Goal: Transaction & Acquisition: Purchase product/service

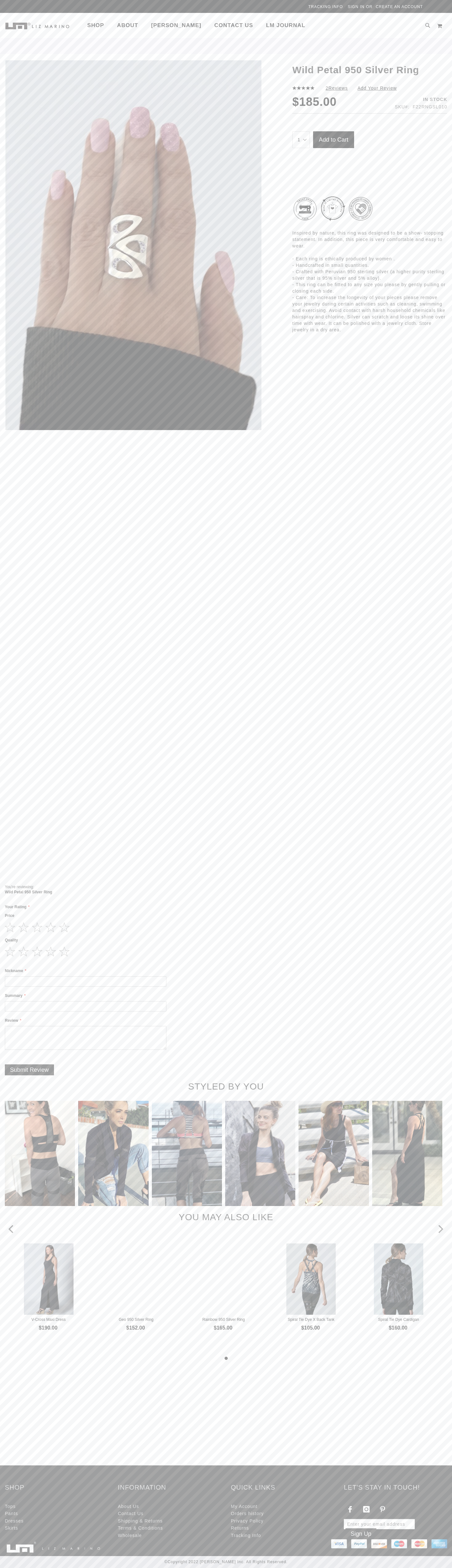
click at [412, 1] on div "Compare Products Skip to Content Tracking Info Sign In Create an Account" at bounding box center [225, 6] width 406 height 13
click at [431, 593] on div "Skip to the end of the images gallery Skip to the beginning of the images galle…" at bounding box center [226, 467] width 442 height 814
click at [1, 1567] on html "The store will not work correctly in the case when cookies are disabled. Easy R…" at bounding box center [226, 784] width 452 height 1568
click at [18, 1567] on html "The store will not work correctly in the case when cookies are disabled. Easy R…" at bounding box center [226, 784] width 452 height 1568
